Goal: Task Accomplishment & Management: Manage account settings

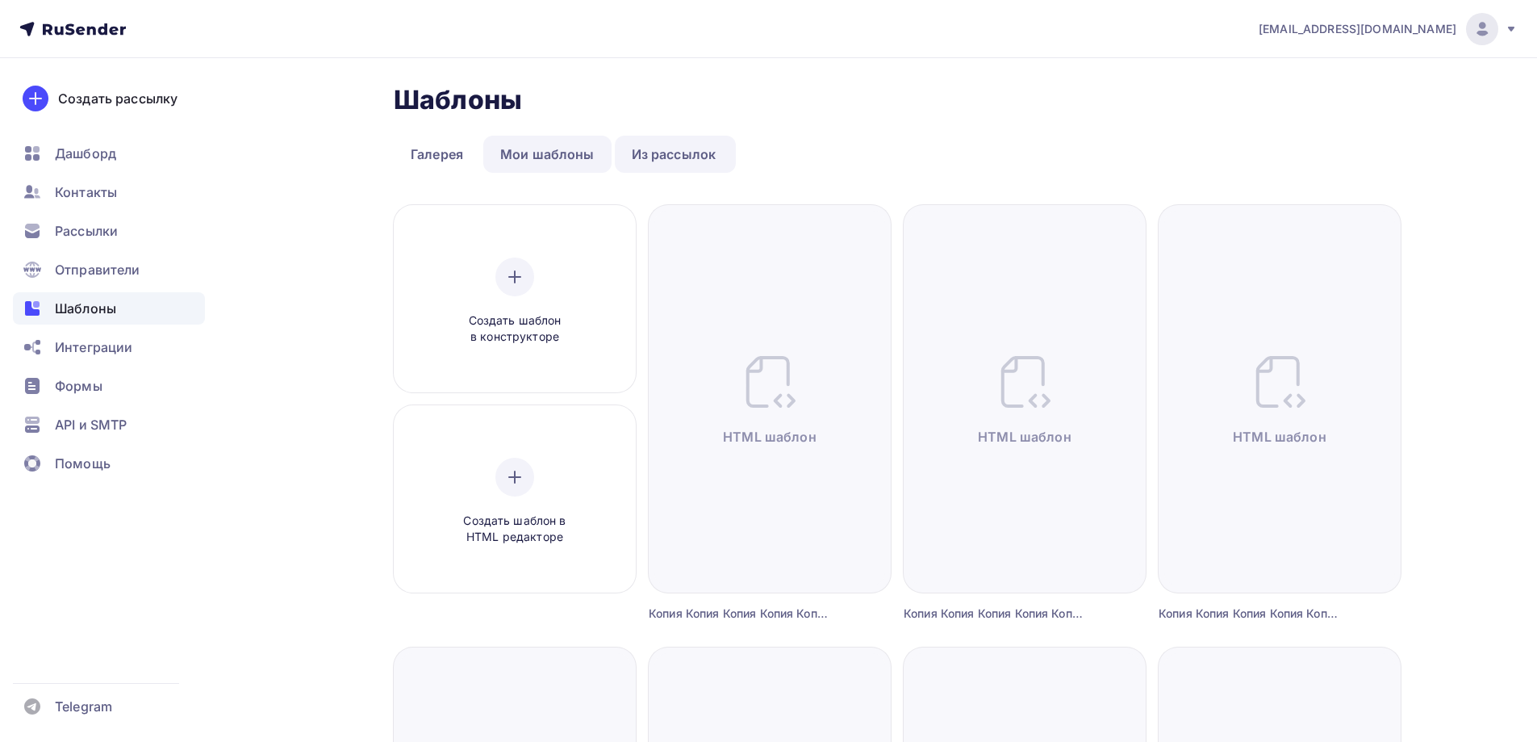
click at [578, 153] on link "Мои шаблоны" at bounding box center [547, 154] width 128 height 37
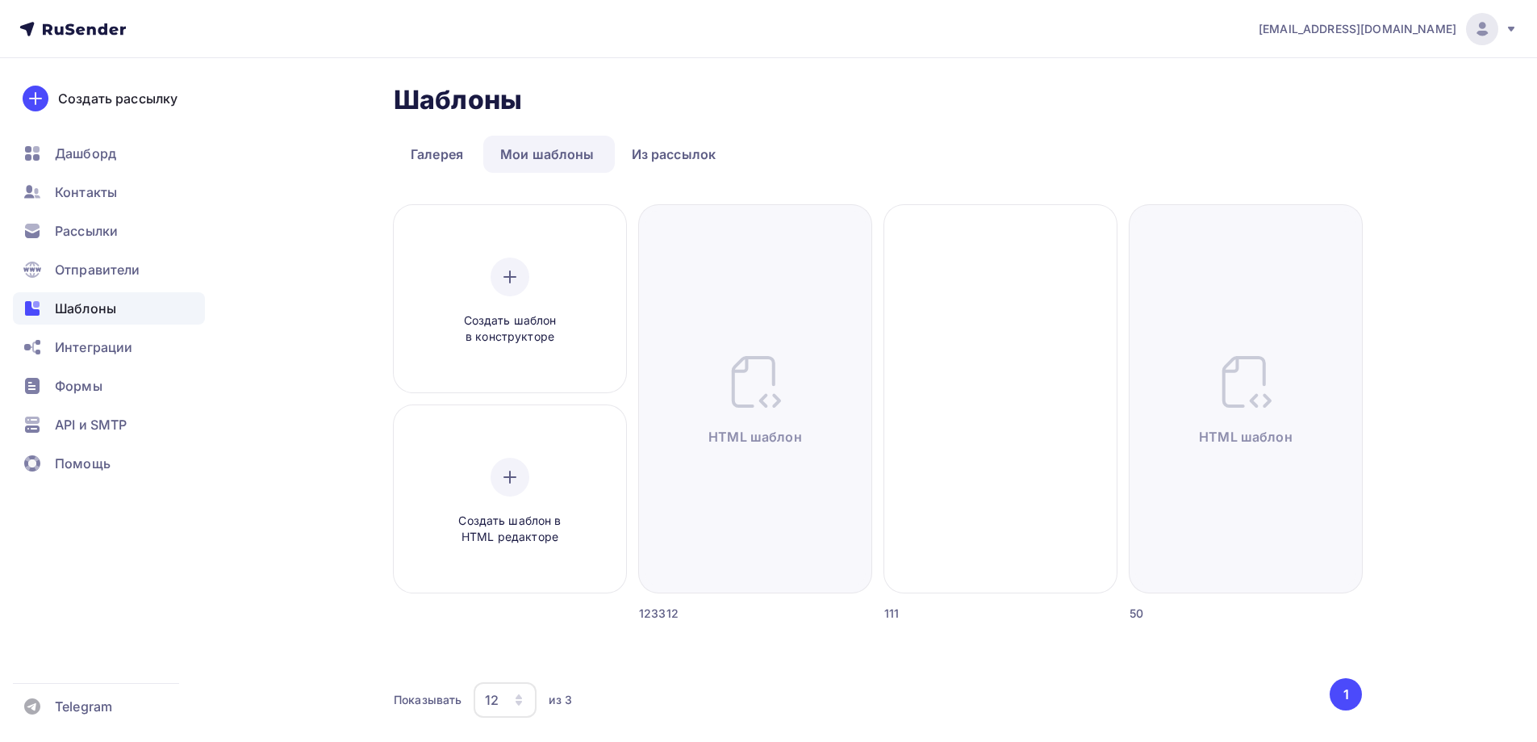
click at [460, 125] on div "Шаблоны Шаблоны Галерея Мои шаблоны Из рассылок Создать шаблон в конструкторе С…" at bounding box center [878, 411] width 968 height 654
click at [464, 137] on link "Галерея" at bounding box center [437, 154] width 86 height 37
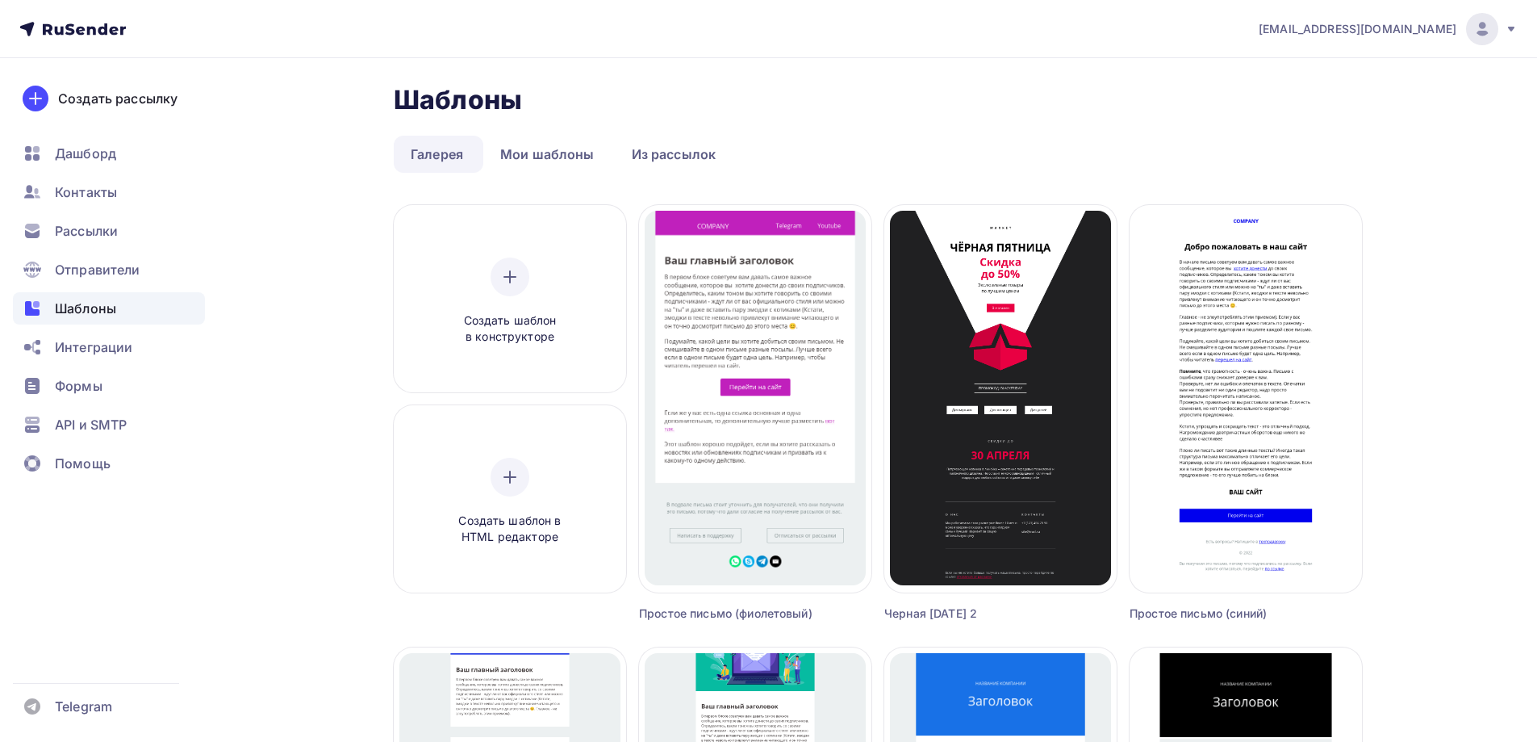
click at [660, 153] on link "Из рассылок" at bounding box center [674, 154] width 119 height 37
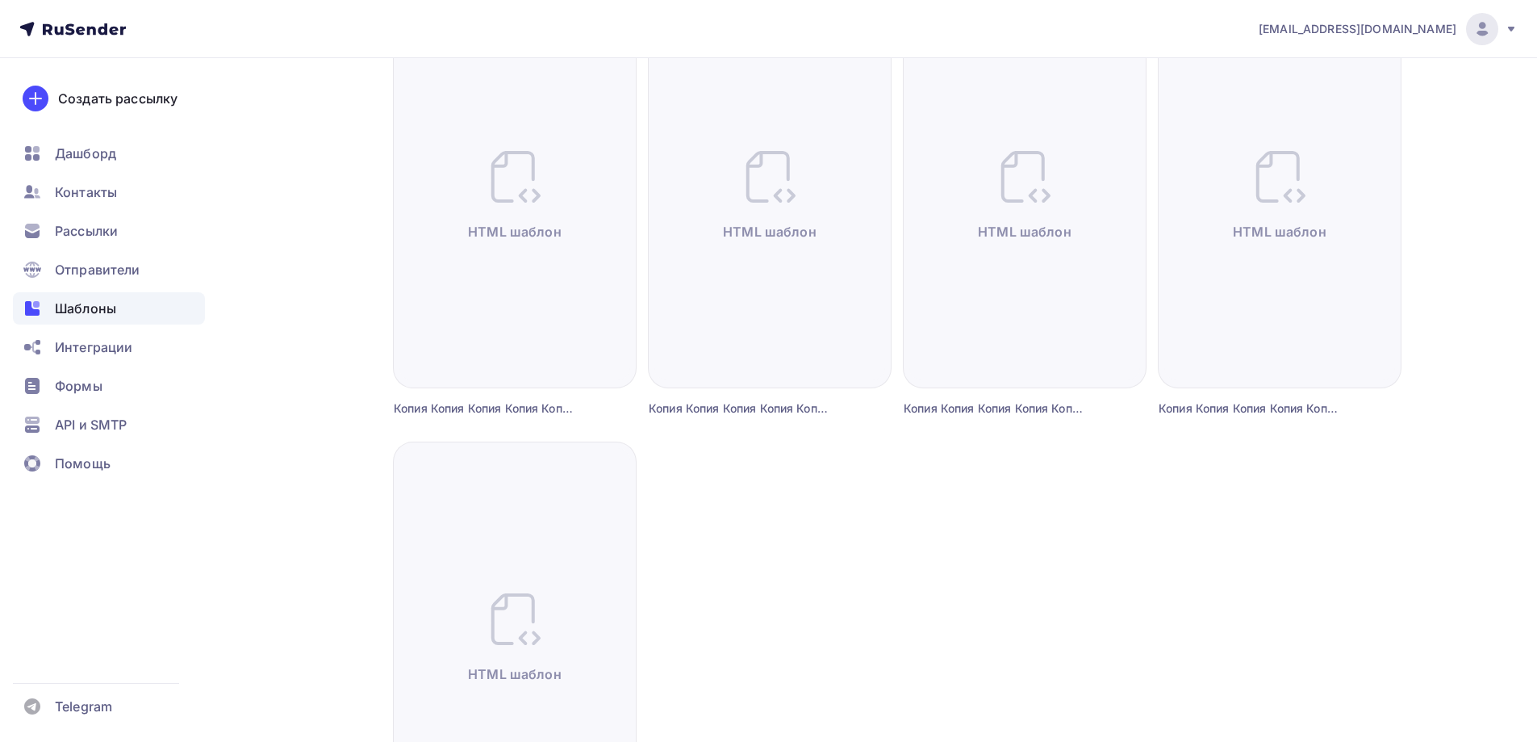
scroll to position [1388, 0]
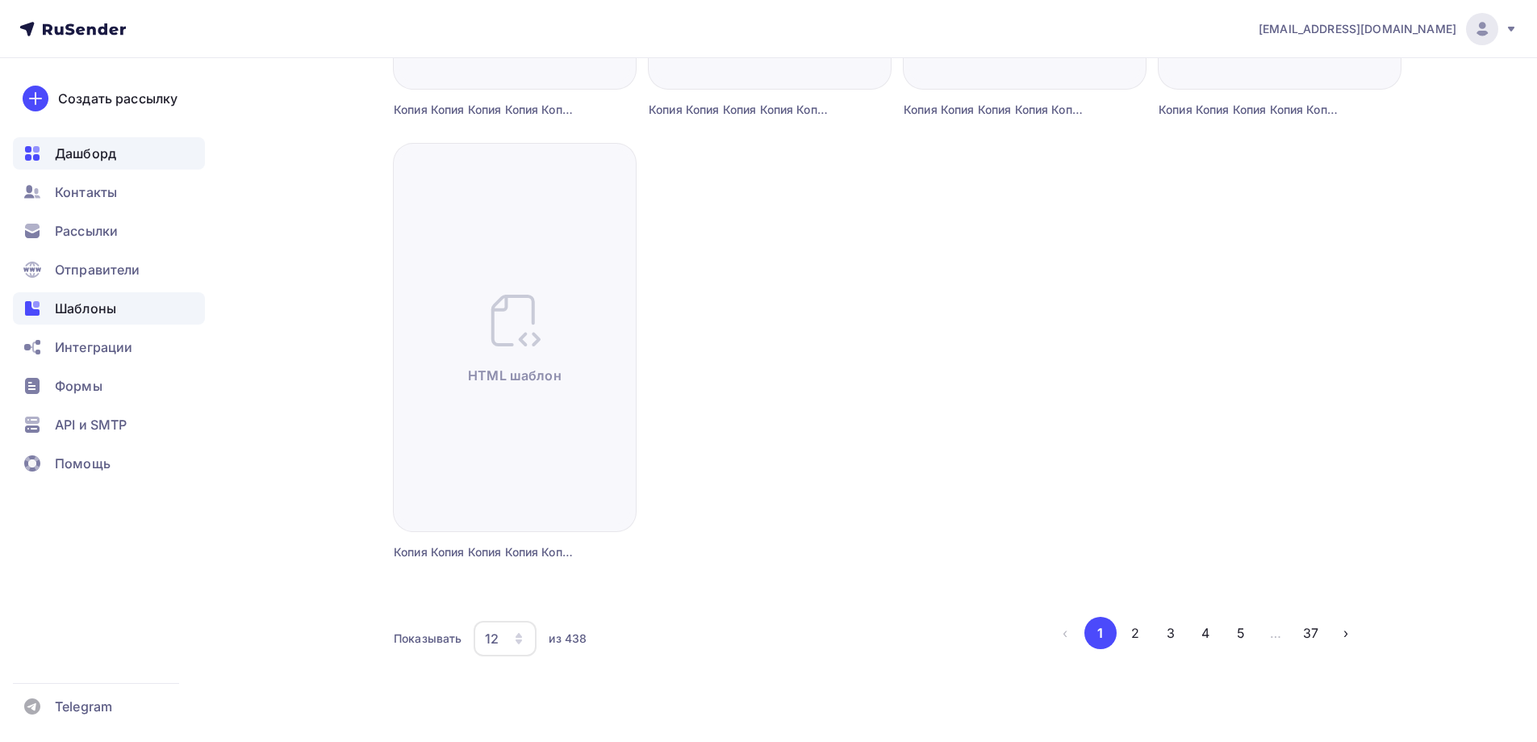
click at [103, 159] on span "Дашборд" at bounding box center [85, 153] width 61 height 19
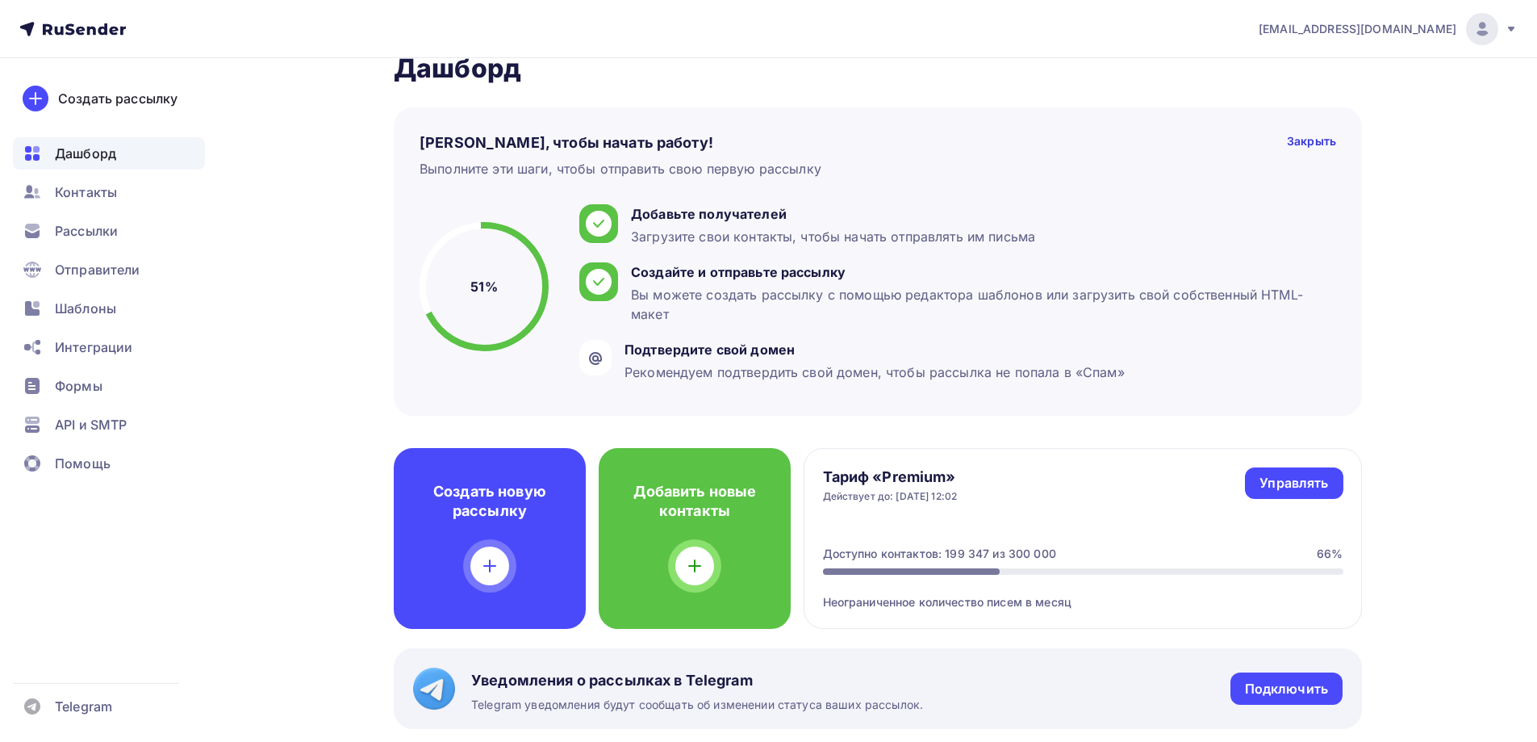
scroll to position [81, 0]
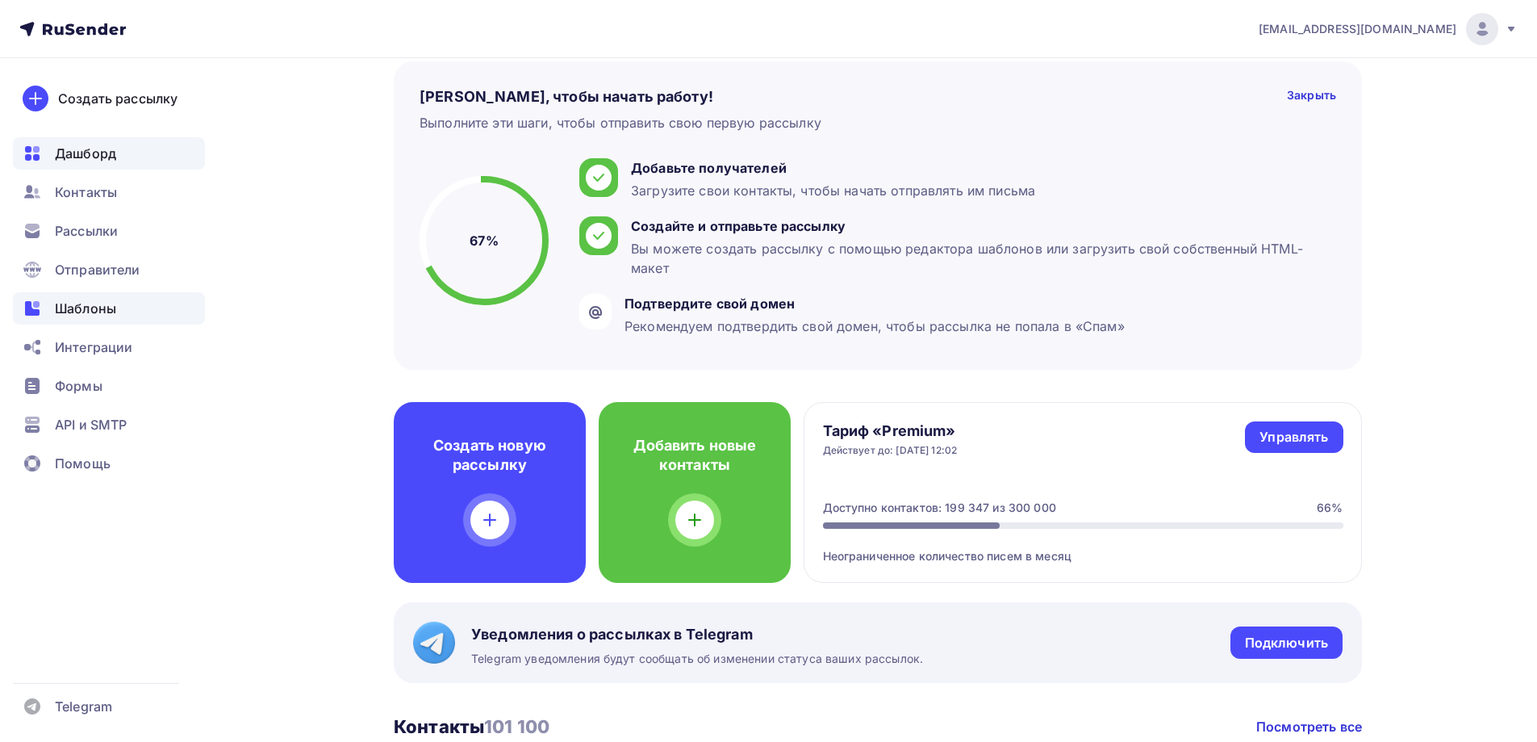
click at [115, 323] on div "Шаблоны" at bounding box center [109, 308] width 192 height 32
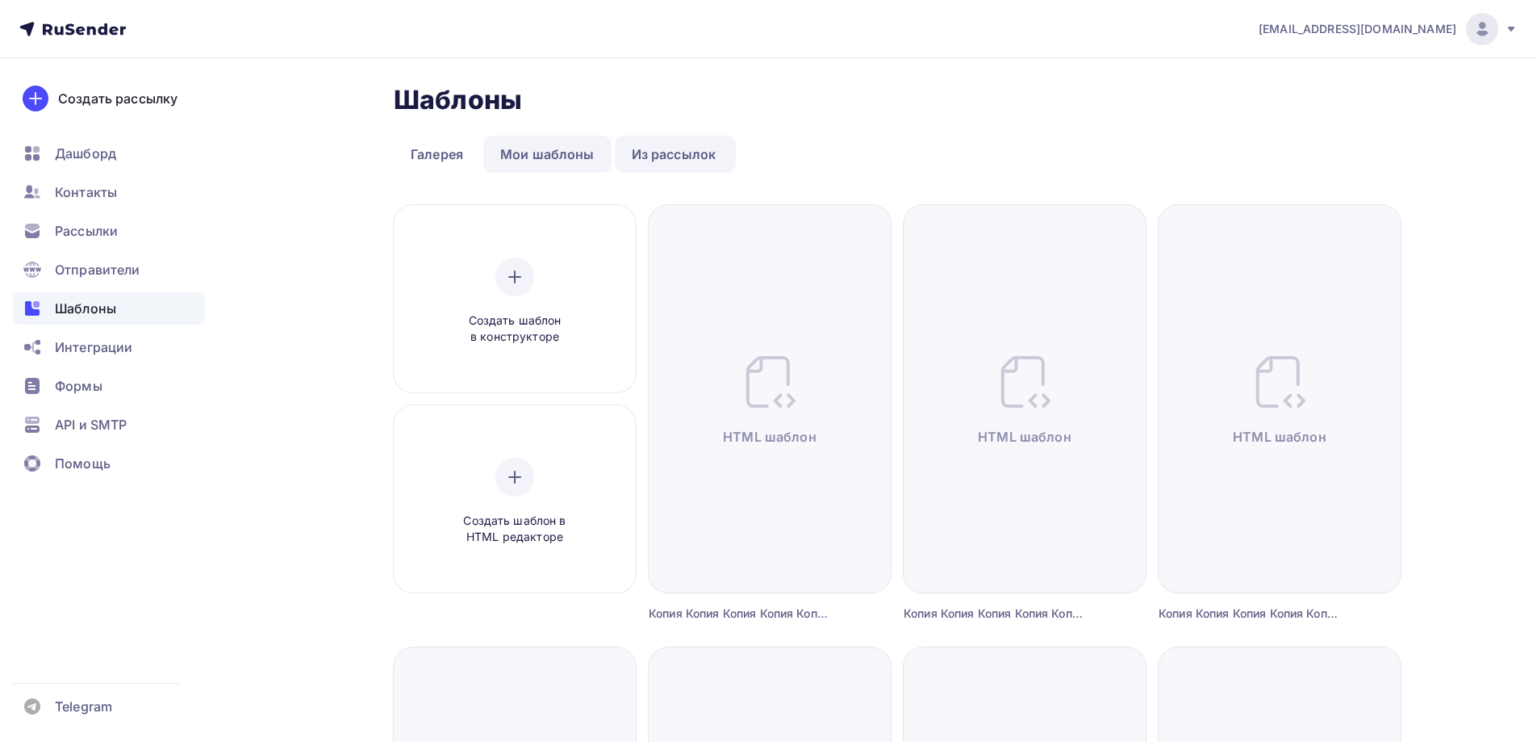
click at [558, 147] on link "Мои шаблоны" at bounding box center [547, 154] width 128 height 37
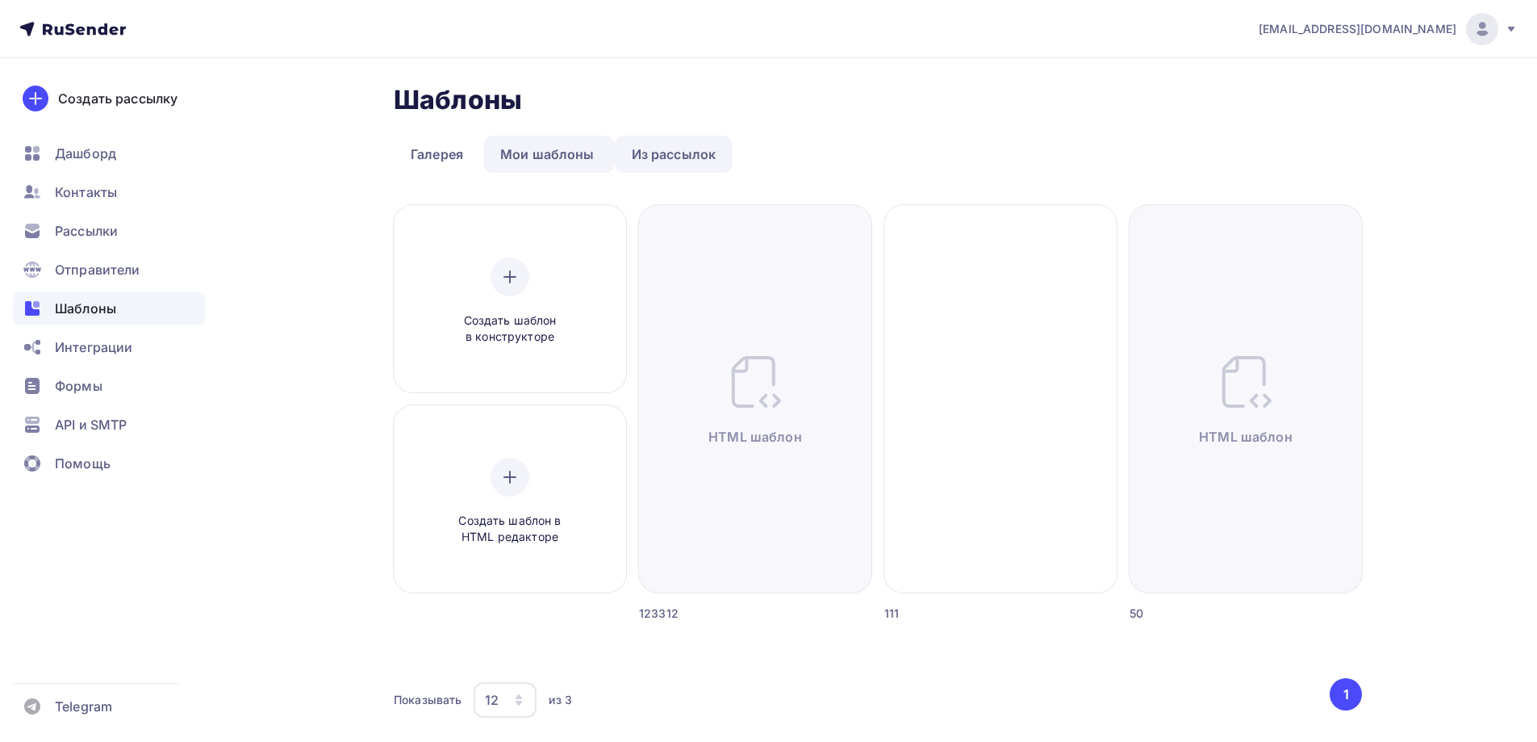
click at [665, 153] on link "Из рассылок" at bounding box center [674, 154] width 119 height 37
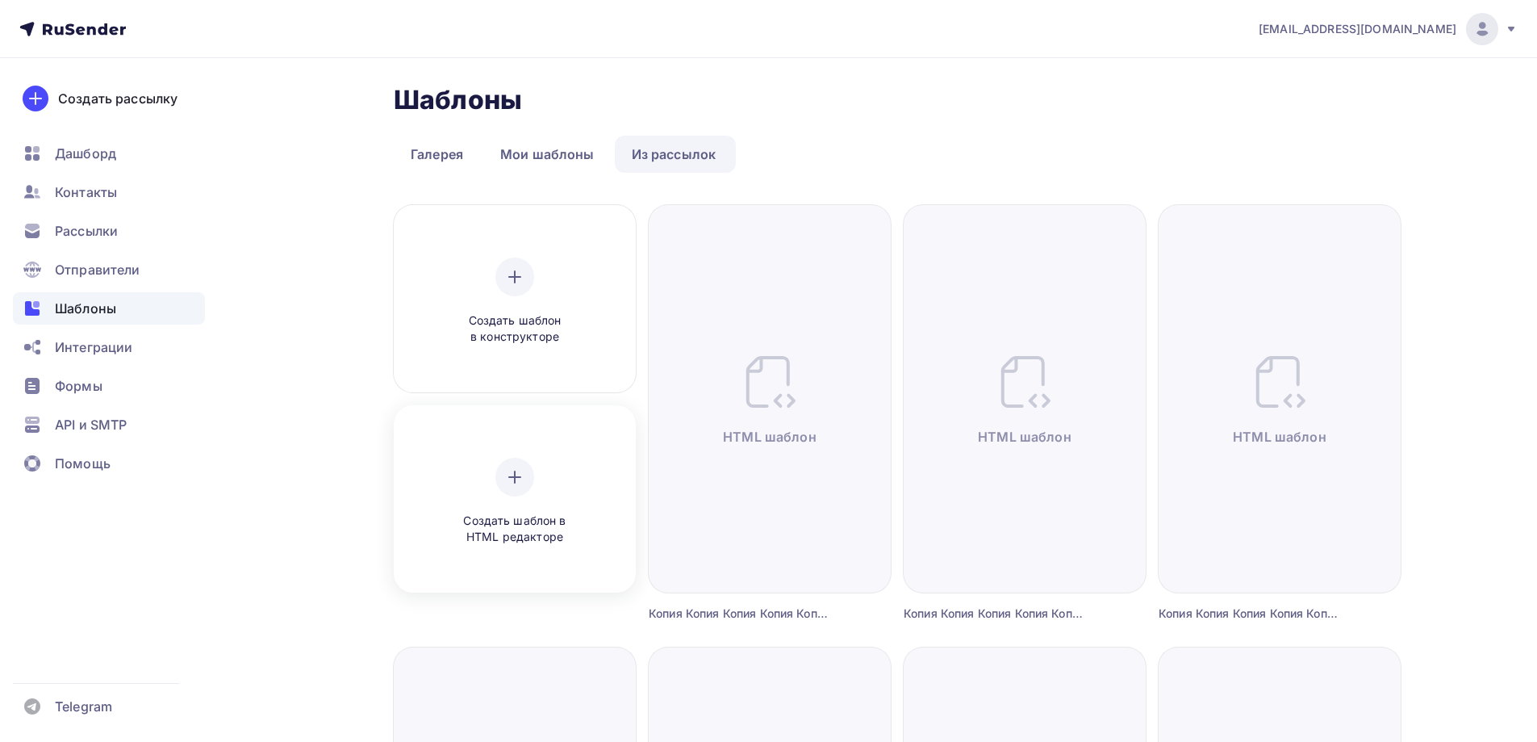
click at [529, 480] on div at bounding box center [514, 477] width 39 height 39
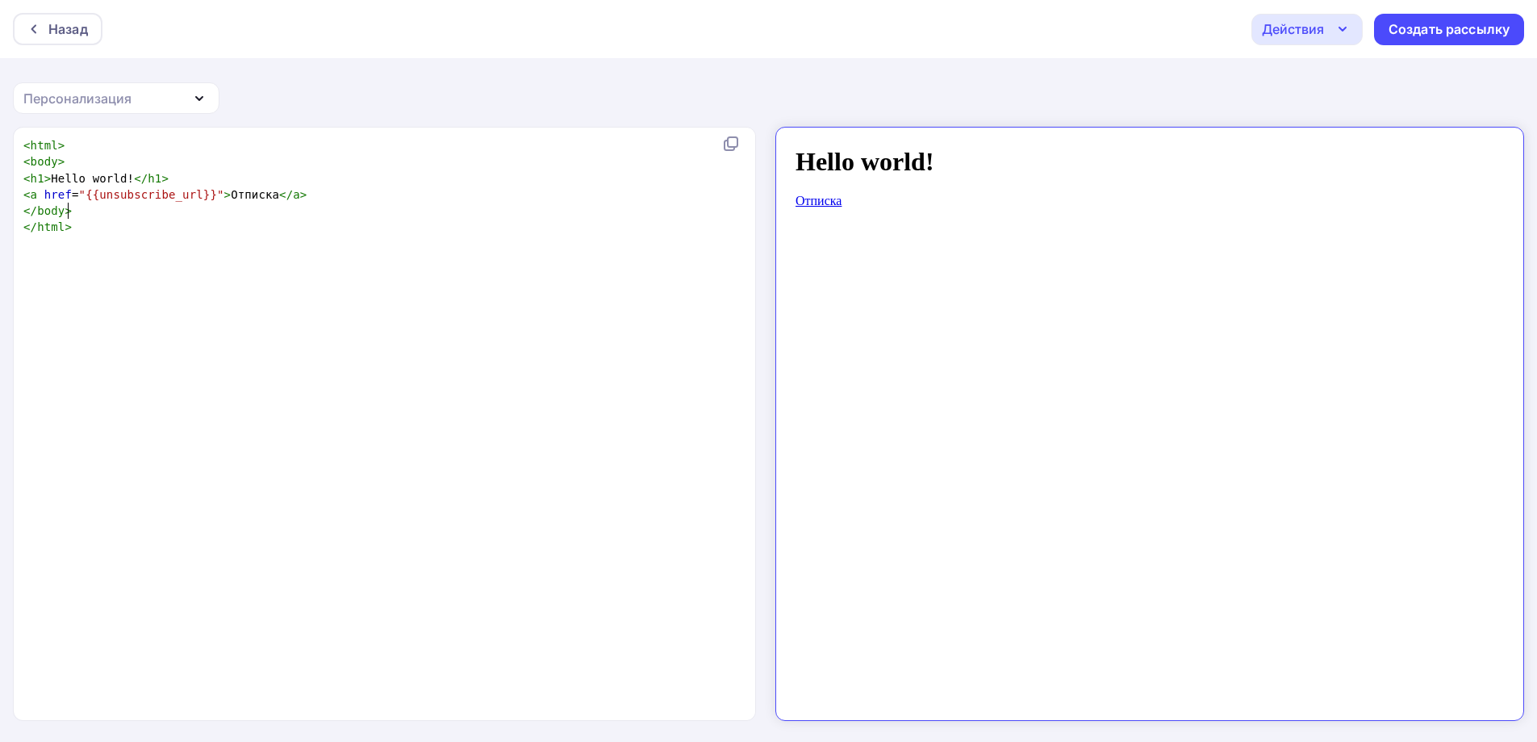
scroll to position [6, 0]
click at [249, 210] on pre "</ body >" at bounding box center [381, 211] width 722 height 16
click at [73, 135] on div "xxxxxxxxxx < html > < body > < h1 > Hello world! </ h1 > < a href = "{{unsubscr…" at bounding box center [381, 186] width 722 height 105
click at [1418, 37] on div "Создать рассылку" at bounding box center [1449, 29] width 121 height 19
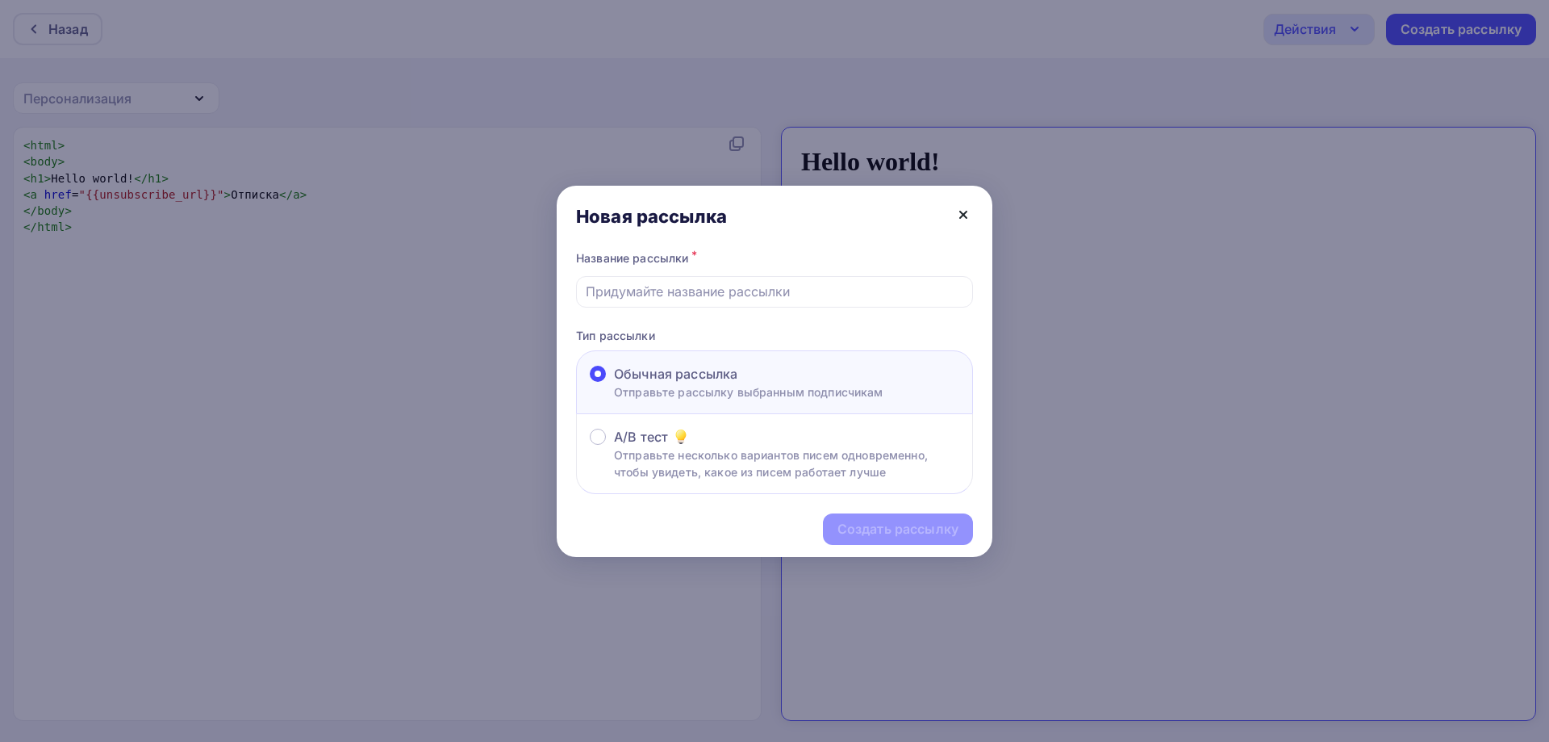
click at [963, 216] on icon at bounding box center [963, 214] width 19 height 19
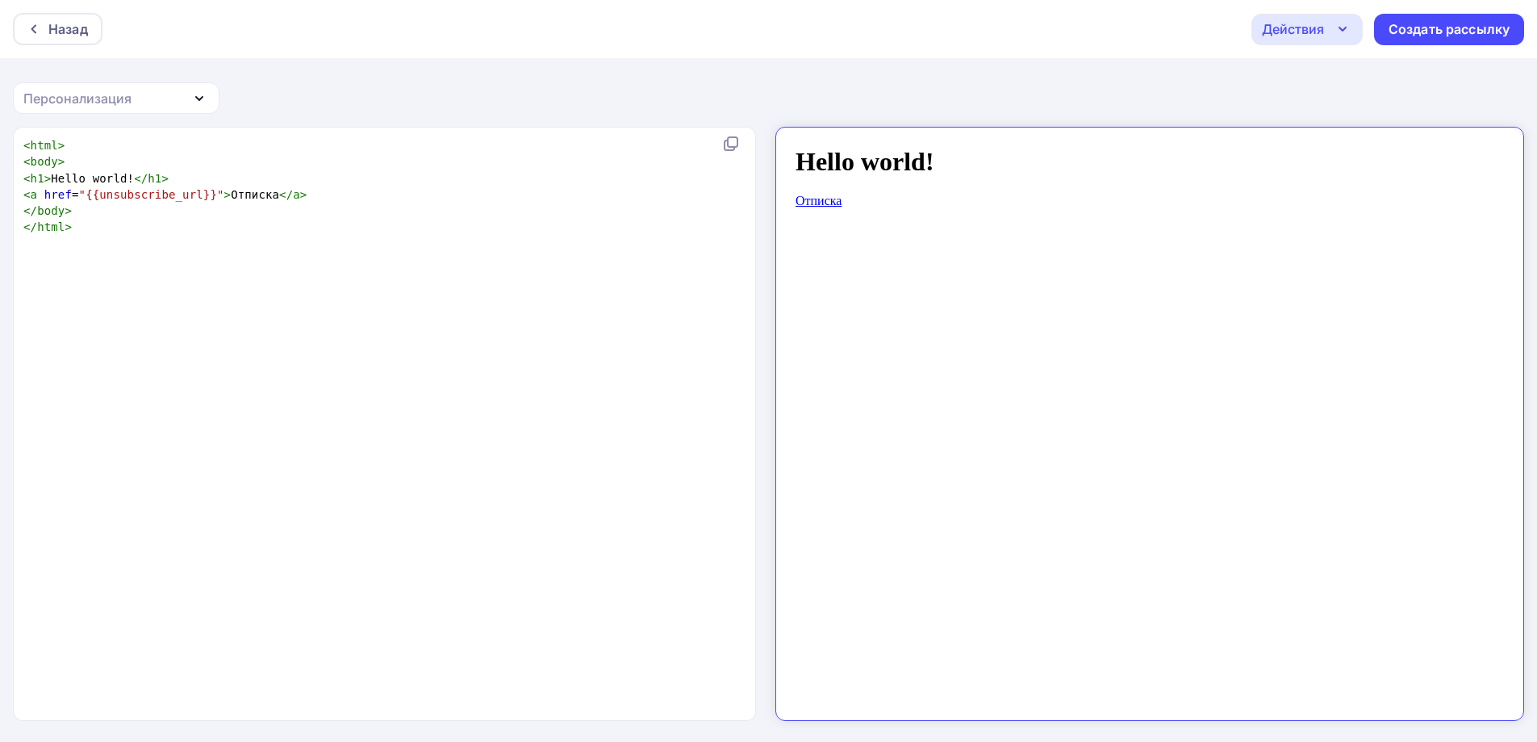
click at [1317, 23] on div at bounding box center [768, 371] width 1537 height 742
click at [1318, 30] on div "Действия" at bounding box center [1293, 28] width 62 height 19
click at [1335, 144] on div "Отправить тестовое письмо Сохранить в Мои шаблоны Выйти без сохранения" at bounding box center [1378, 121] width 255 height 121
click at [1328, 124] on div "Сохранить в Мои шаблоны" at bounding box center [1390, 120] width 177 height 19
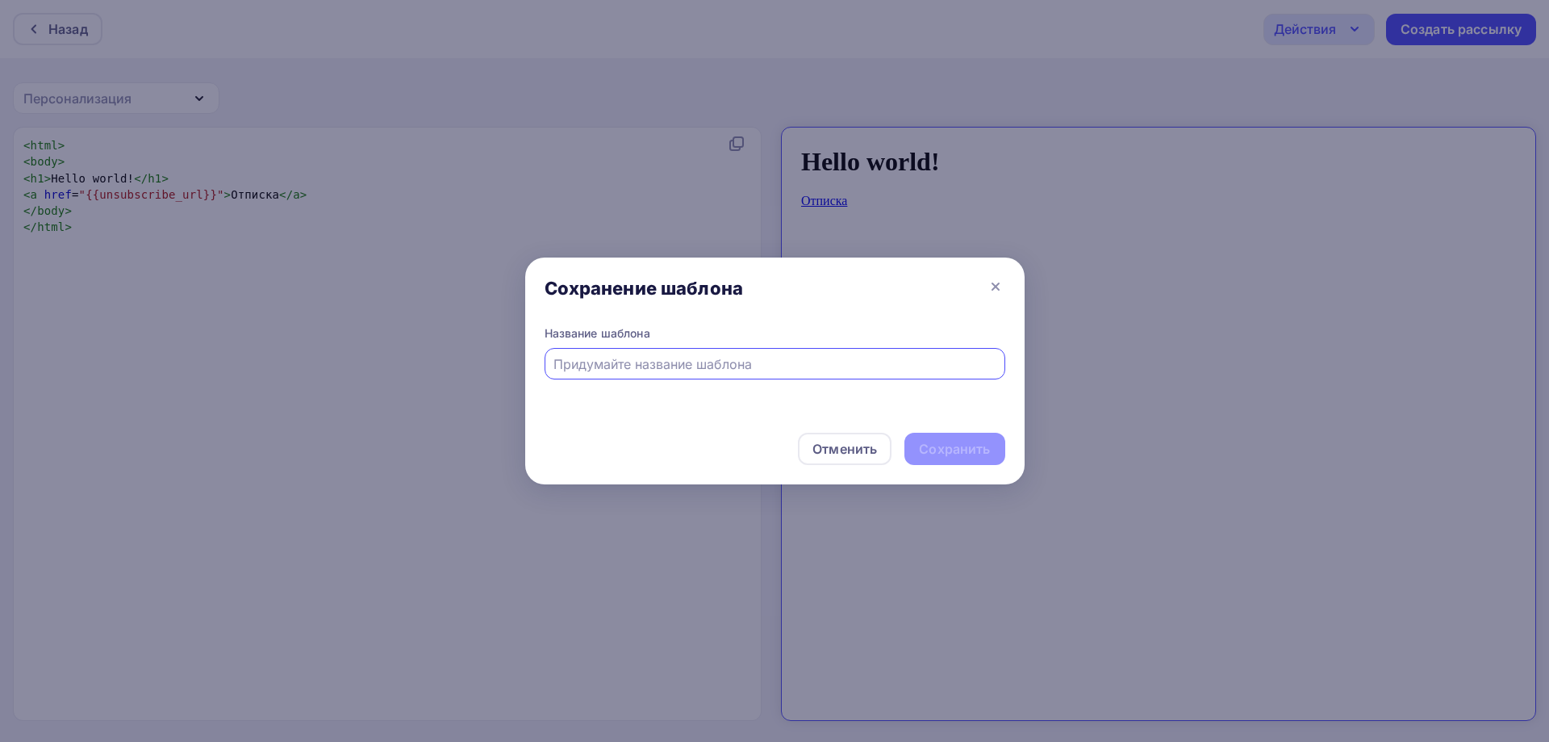
click at [779, 349] on div at bounding box center [775, 363] width 461 height 31
click at [847, 362] on input "text" at bounding box center [775, 363] width 442 height 19
type input "43"
click at [935, 449] on div "Сохранить" at bounding box center [954, 449] width 71 height 19
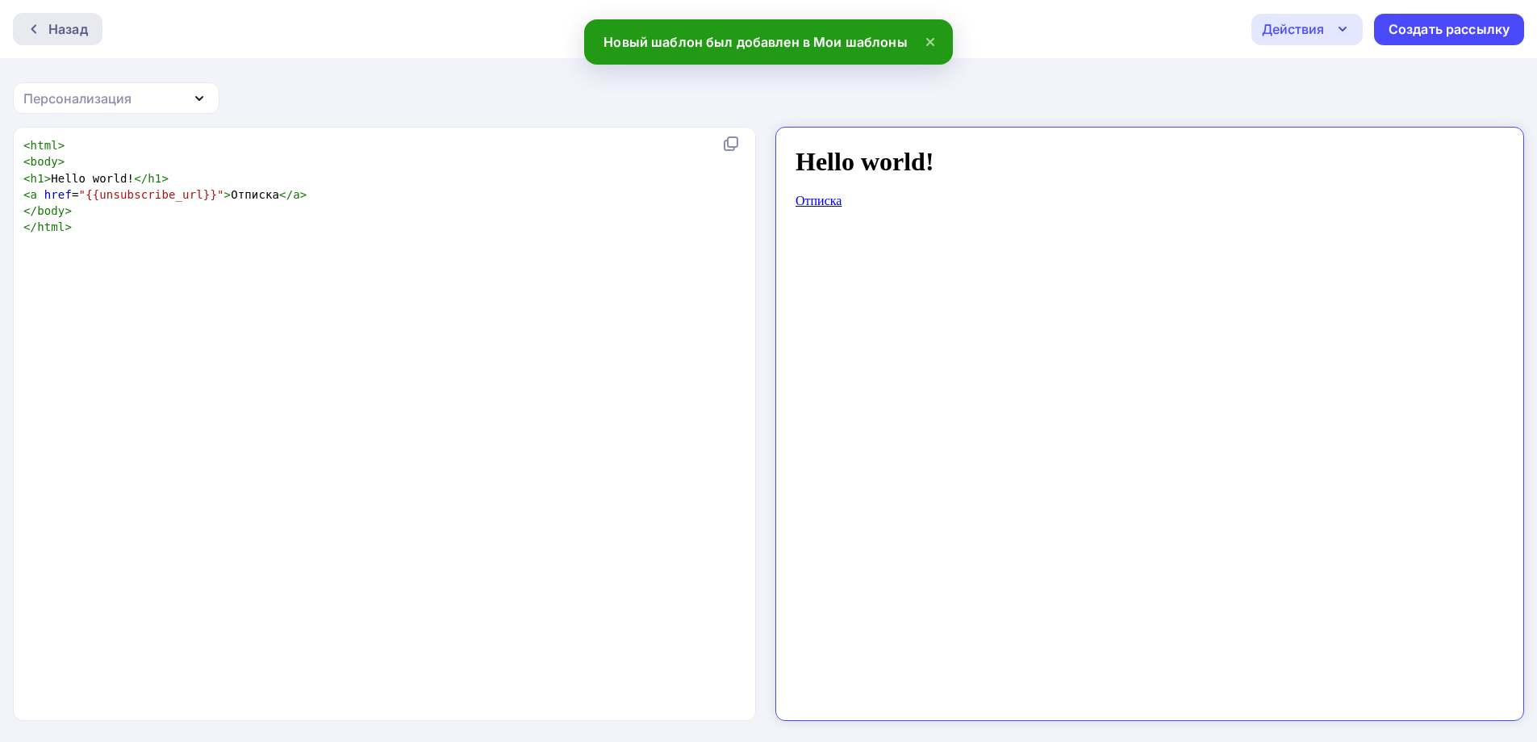
click at [71, 27] on div "Назад" at bounding box center [68, 28] width 40 height 19
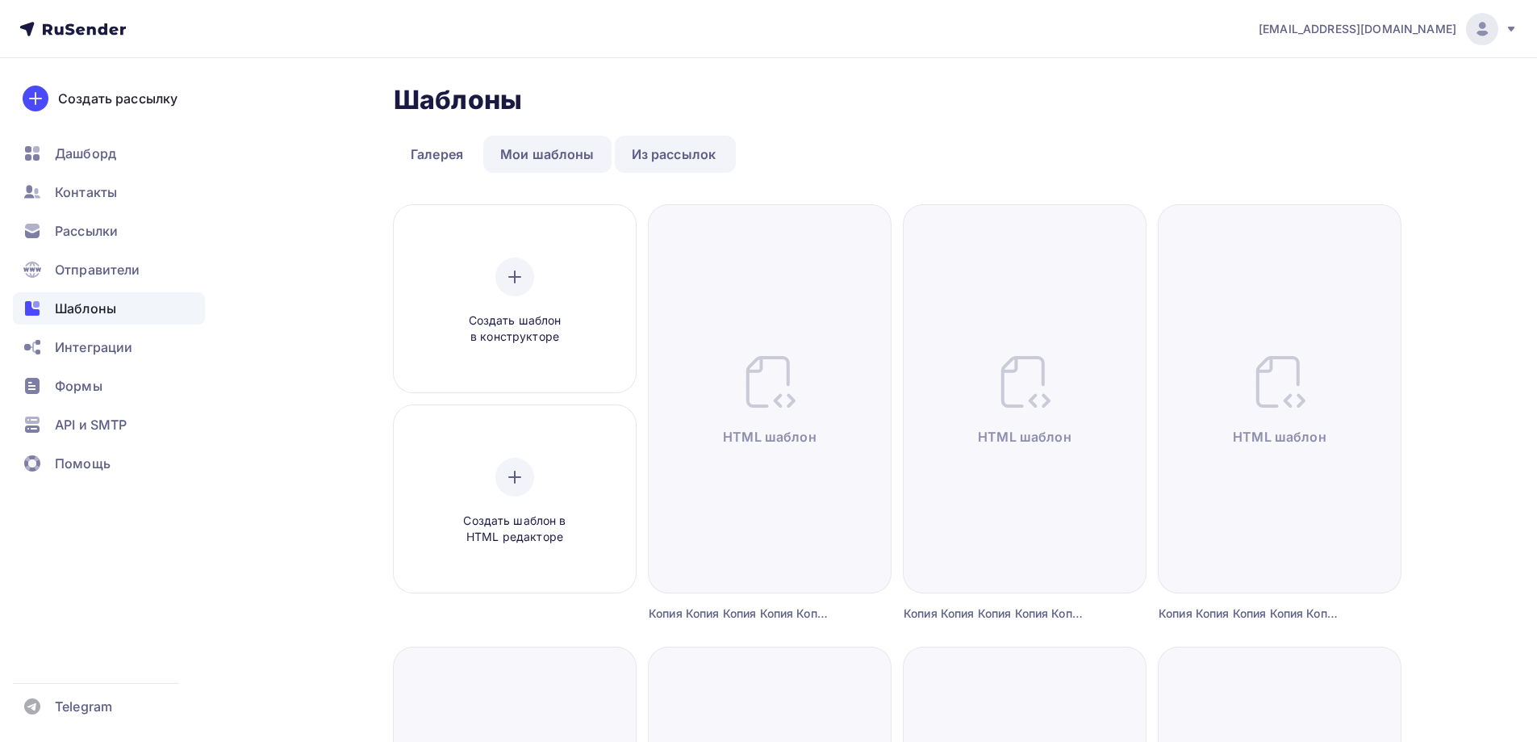
click at [603, 152] on link "Мои шаблоны" at bounding box center [547, 154] width 128 height 37
